Goal: Check status: Check status

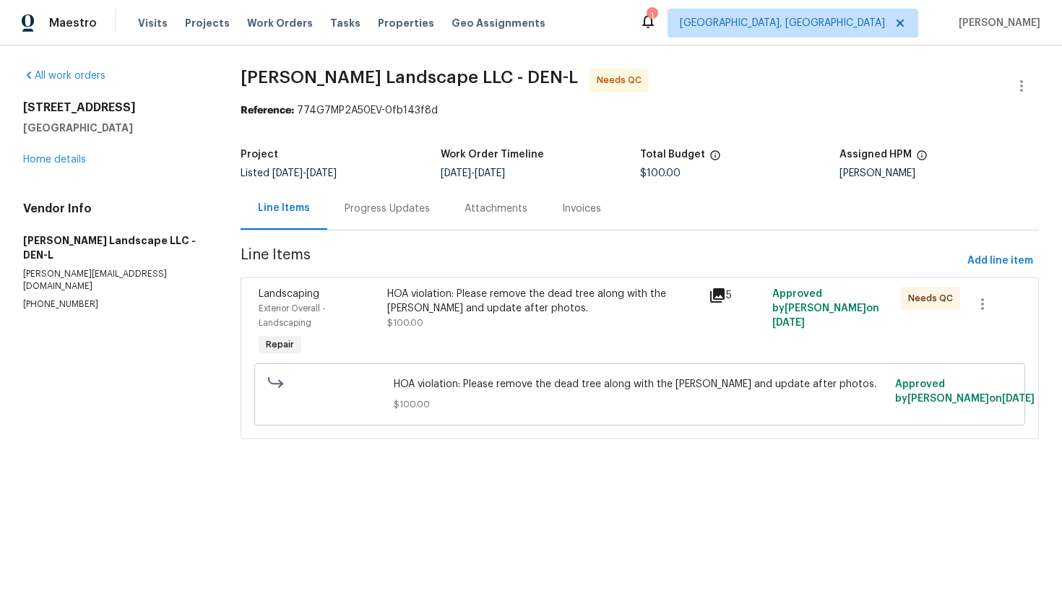
click at [450, 300] on div "HOA violation: Please remove the dead tree along with the [PERSON_NAME] and upd…" at bounding box center [543, 301] width 312 height 29
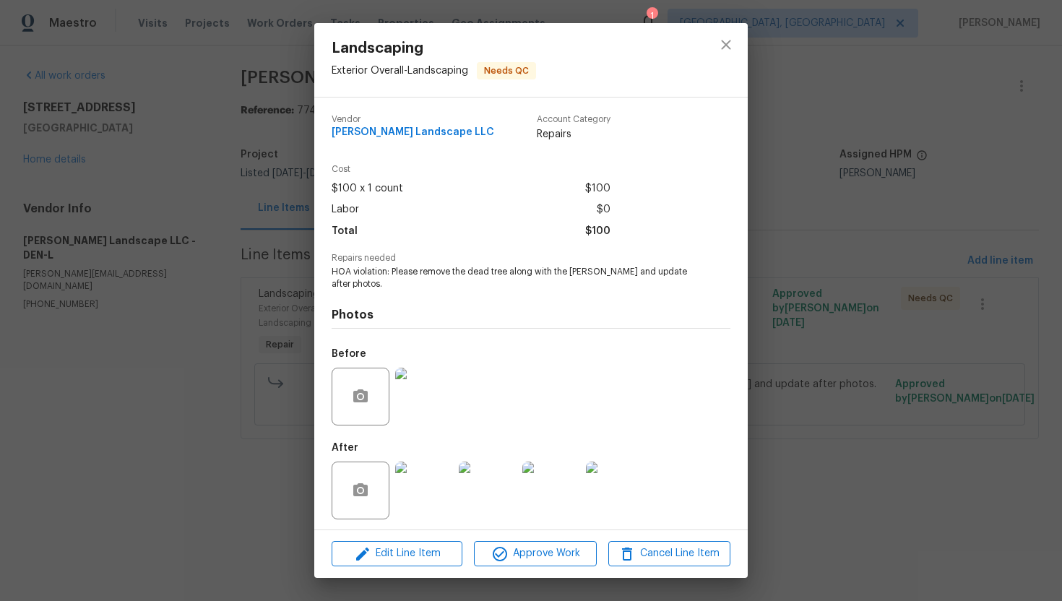
scroll to position [4, 0]
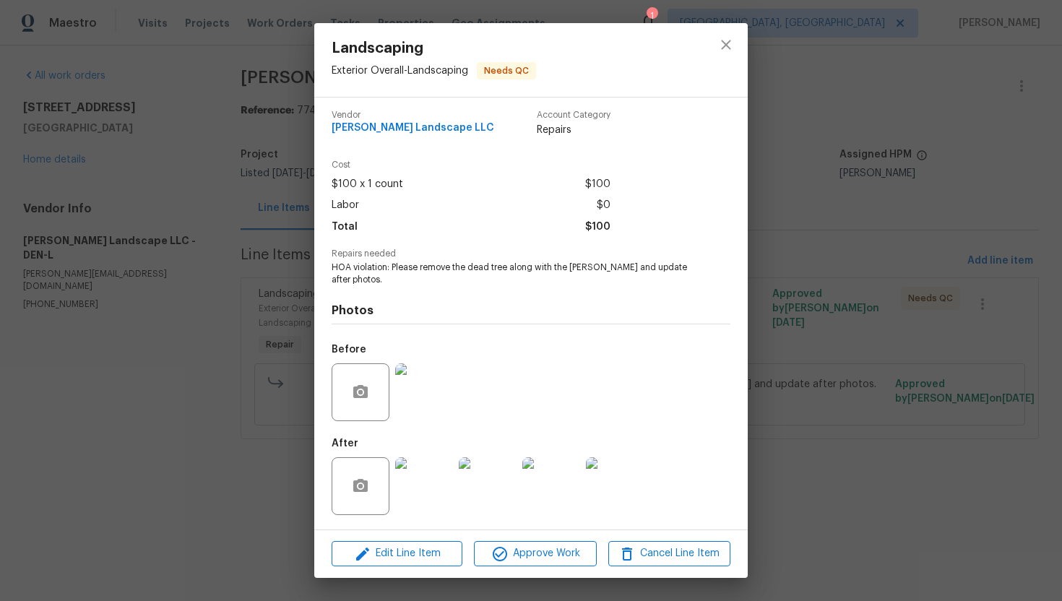
click at [419, 495] on img at bounding box center [424, 486] width 58 height 58
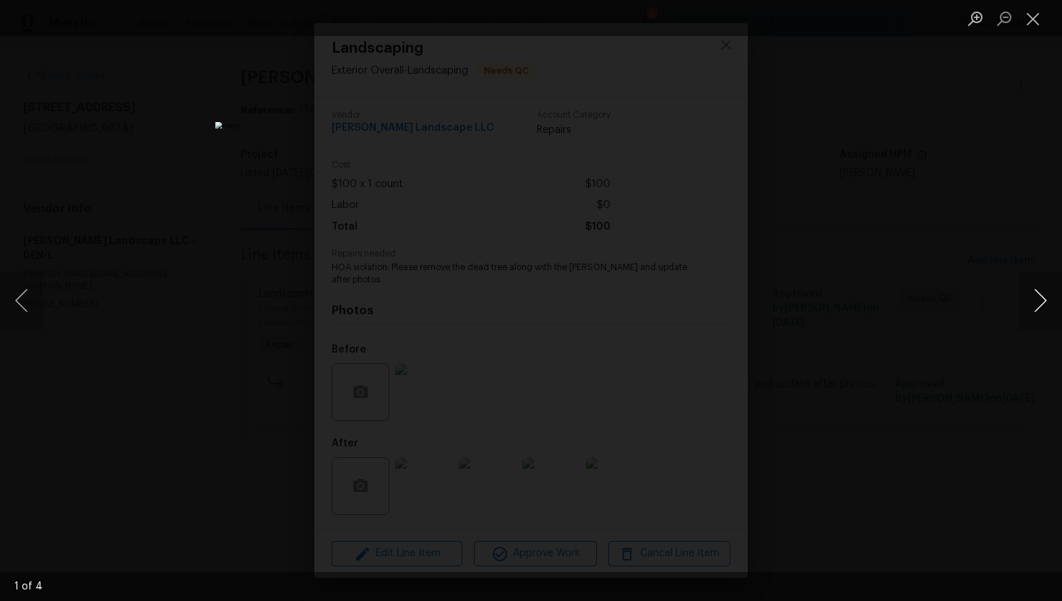
click at [1037, 301] on button "Next image" at bounding box center [1039, 301] width 43 height 58
click at [1033, 288] on button "Next image" at bounding box center [1039, 301] width 43 height 58
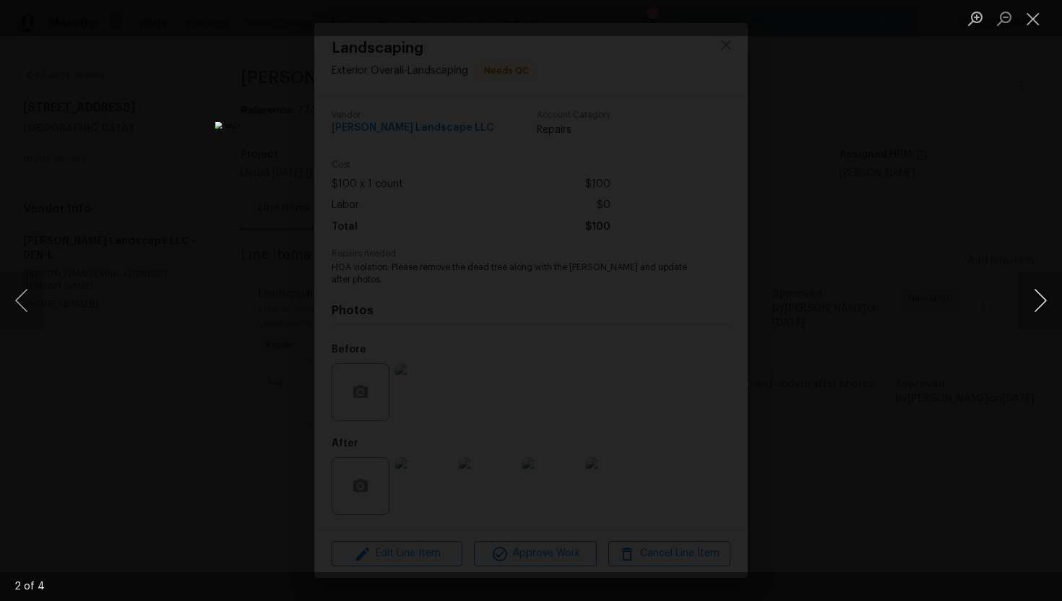
click at [1033, 288] on button "Next image" at bounding box center [1039, 301] width 43 height 58
click at [1038, 298] on button "Next image" at bounding box center [1039, 301] width 43 height 58
click at [1038, 299] on button "Next image" at bounding box center [1039, 301] width 43 height 58
click at [1035, 20] on button "Close lightbox" at bounding box center [1032, 18] width 29 height 25
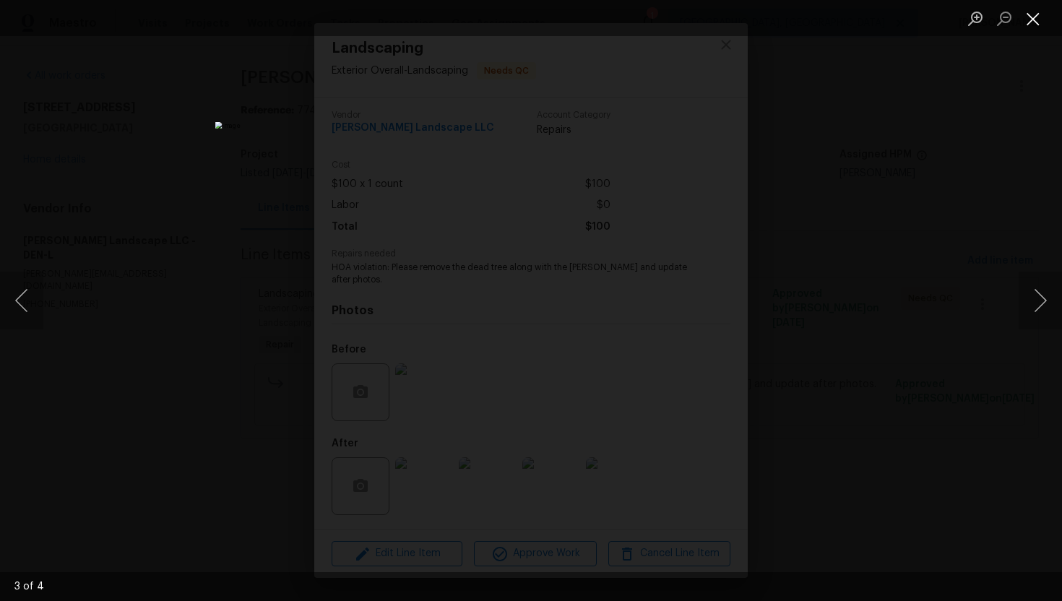
click at [1035, 26] on button "Close lightbox" at bounding box center [1032, 18] width 29 height 25
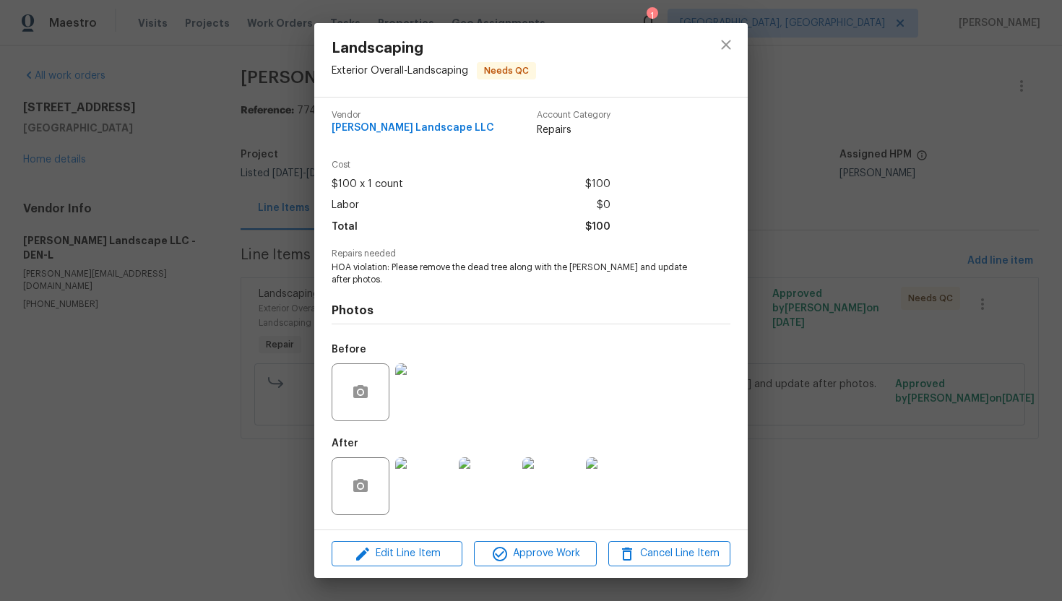
click at [800, 197] on div "Landscaping Exterior Overall - Landscaping Needs QC Vendor [PERSON_NAME] Landsc…" at bounding box center [531, 300] width 1062 height 601
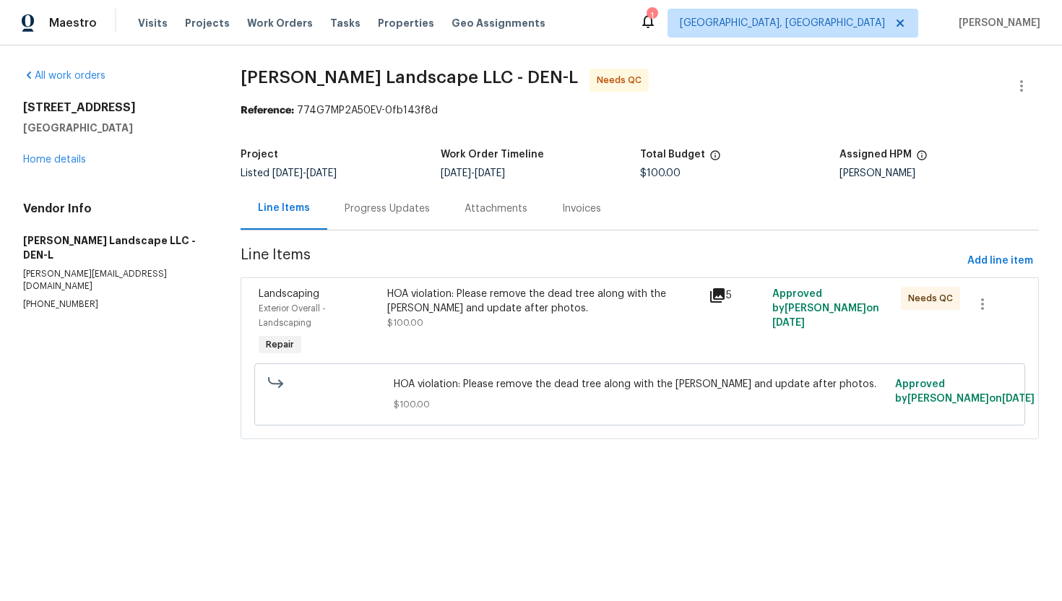
click at [397, 210] on div "Progress Updates" at bounding box center [387, 209] width 85 height 14
